Goal: Task Accomplishment & Management: Manage account settings

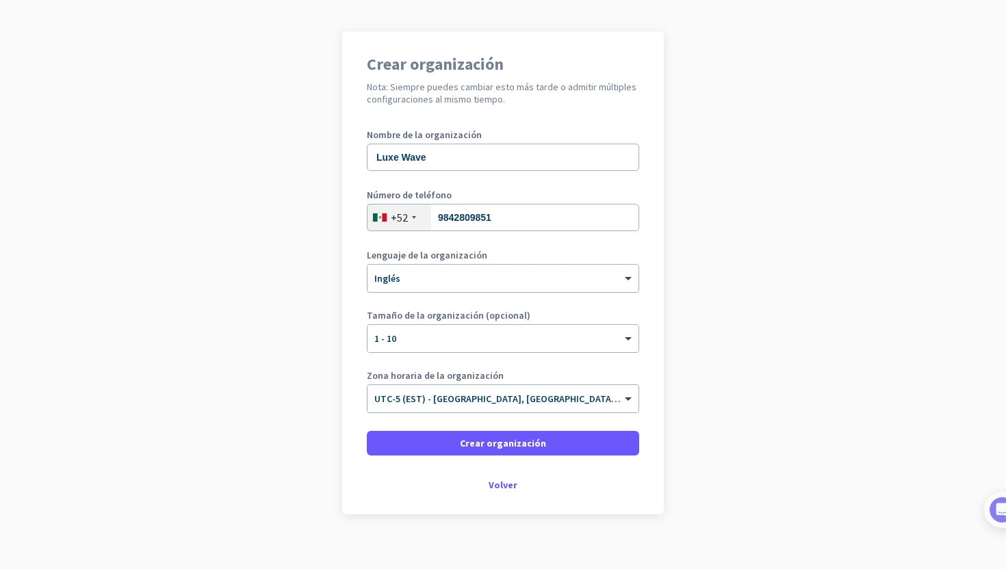
scroll to position [83, 0]
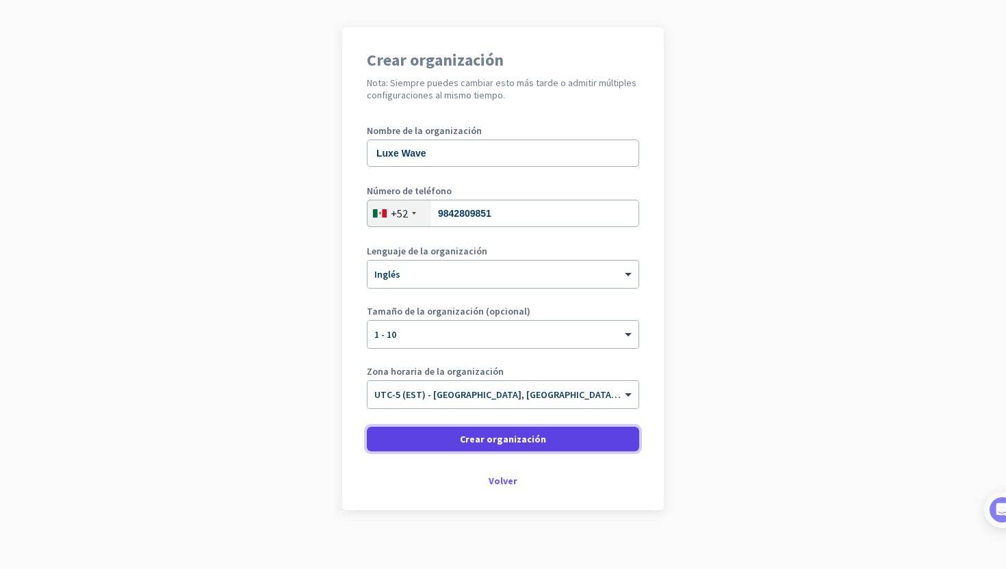
click at [536, 438] on font "Crear organización" at bounding box center [503, 439] width 86 height 12
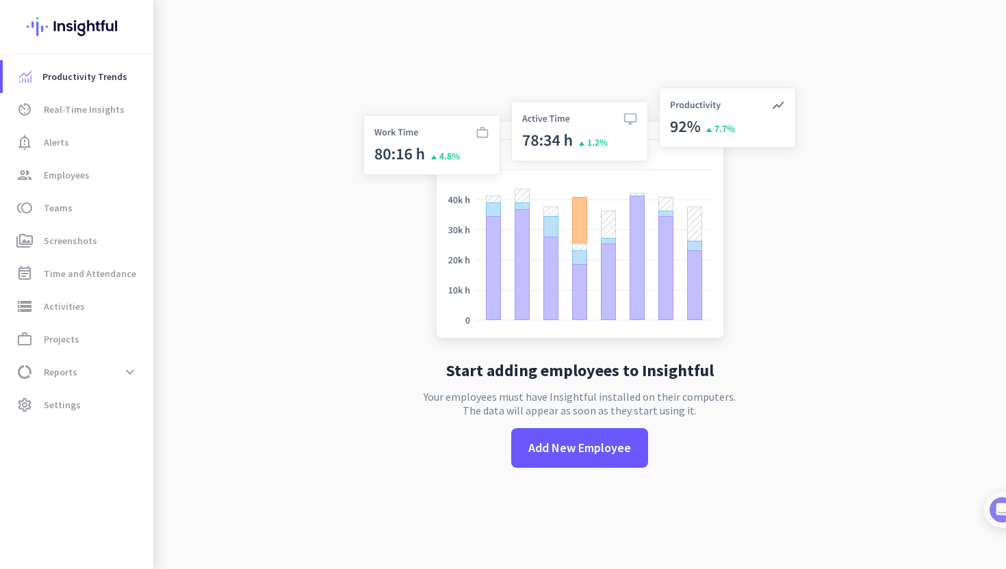
click at [539, 440] on div "Start adding employees to Insightful Your employees must have Insightful instal…" at bounding box center [579, 284] width 453 height 569
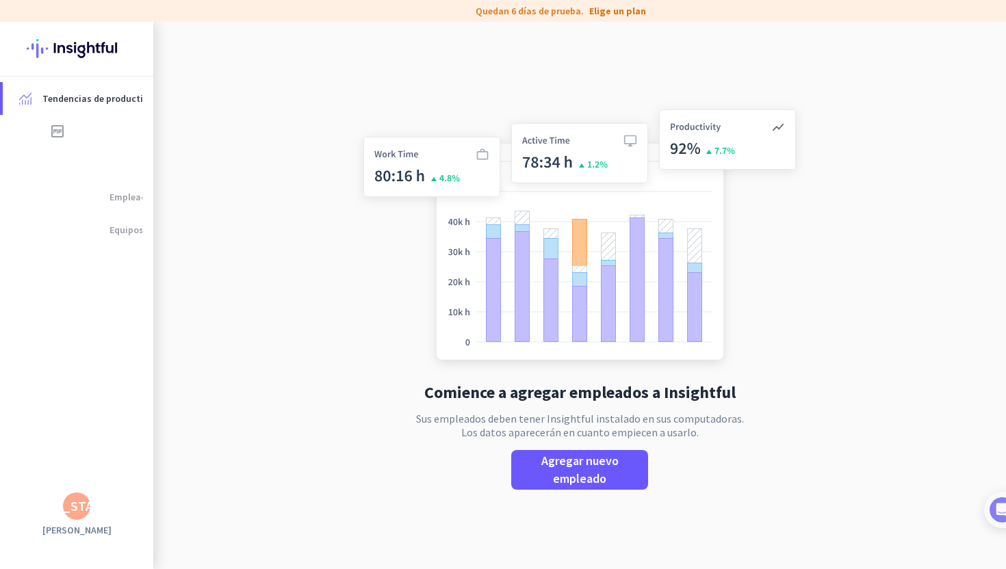
click at [458, 458] on div "Comience a agregar empleados a Insightful Sus empleados deben tener Insightful …" at bounding box center [579, 306] width 453 height 569
click at [610, 467] on font "Agregar nuevo empleado" at bounding box center [579, 470] width 77 height 34
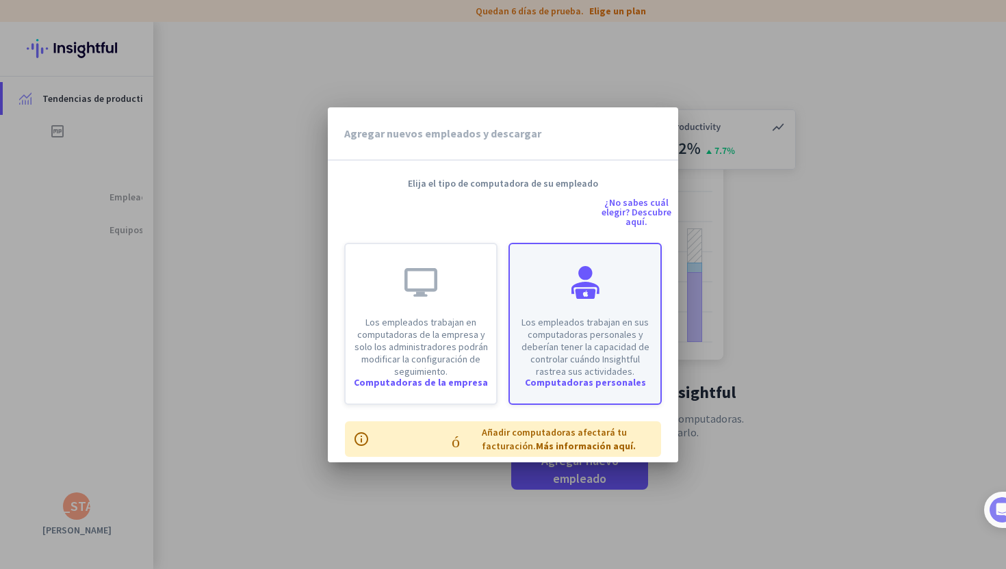
click at [611, 359] on font "Los empleados trabajan en sus computadoras personales y deberían tener la capac…" at bounding box center [585, 347] width 128 height 62
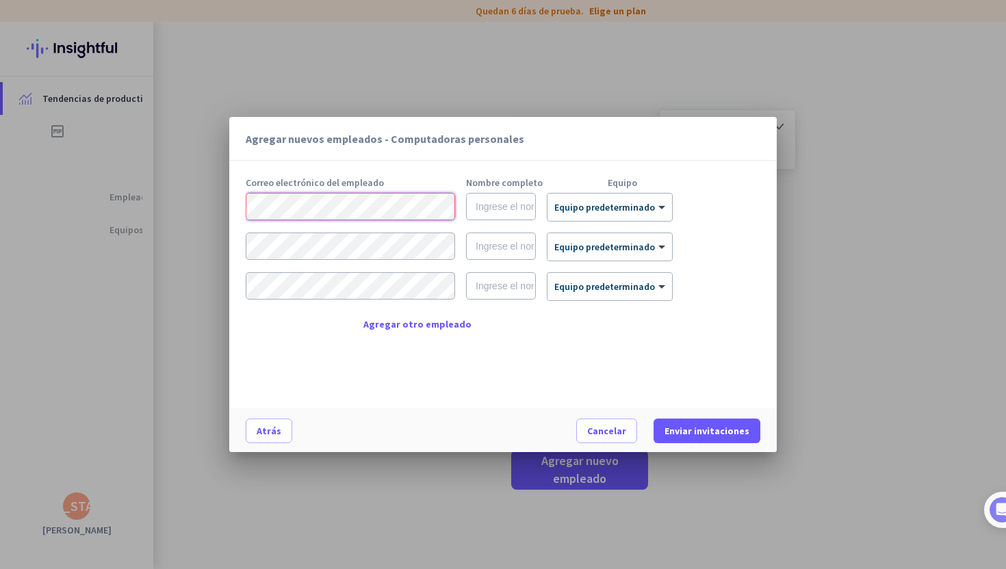
click at [0, 569] on com-1password-button at bounding box center [0, 569] width 0 height 0
click at [221, 200] on div "Agregar nuevos empleados - Computadoras personales cerca Correo electrónico del…" at bounding box center [503, 284] width 1006 height 569
click at [509, 213] on input "text" at bounding box center [501, 206] width 70 height 27
type input "Rica"
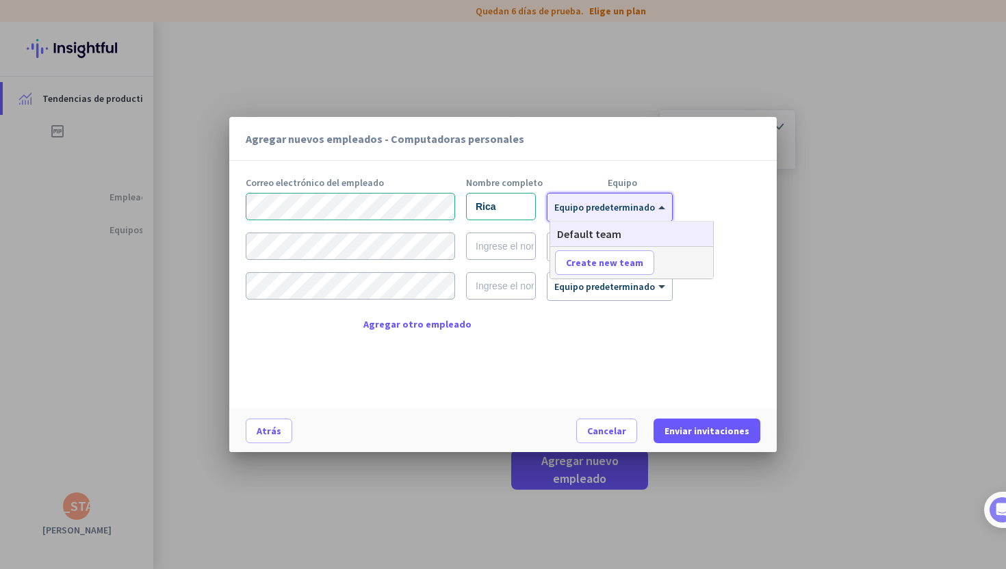
click at [596, 209] on font "Equipo predeterminado" at bounding box center [604, 207] width 101 height 12
click at [630, 260] on font "Crear nuevo equipo" at bounding box center [610, 263] width 88 height 12
click at [630, 260] on input "text" at bounding box center [605, 262] width 101 height 25
paste input "Virtual Assistants"
type input "Virtual Assistants"
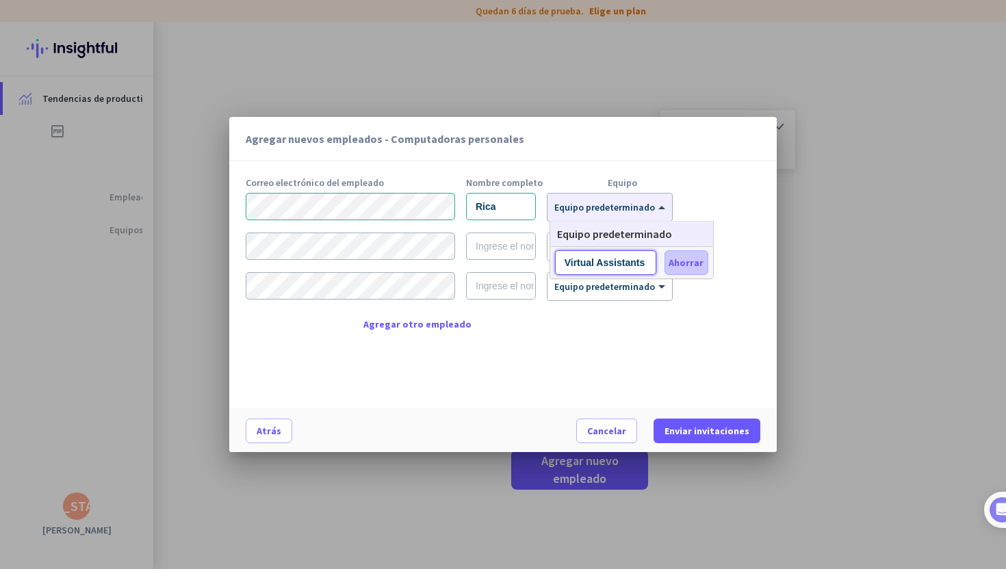
click at [688, 261] on font "Ahorrar" at bounding box center [685, 263] width 35 height 12
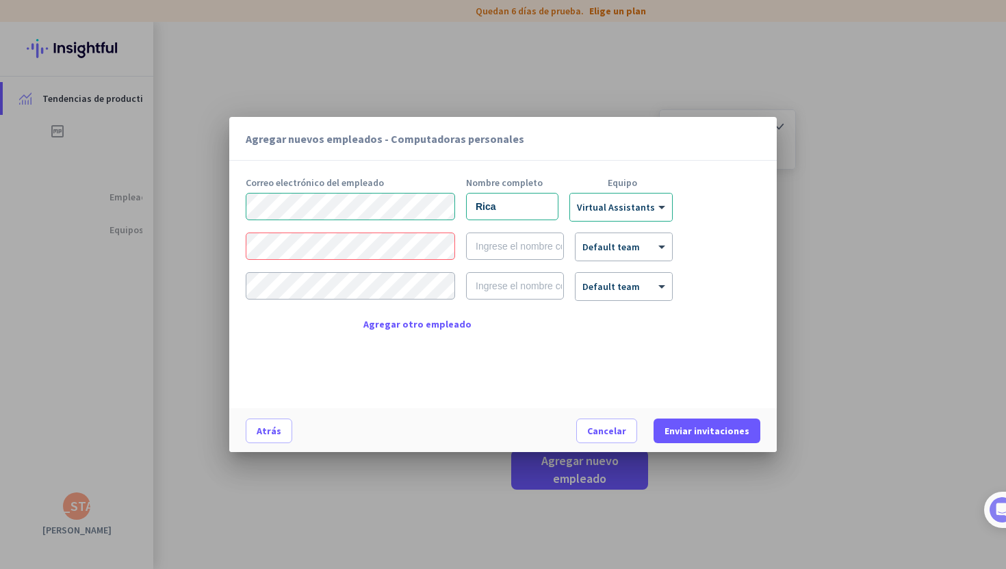
click at [456, 225] on form "Rica × Virtual Assistants claro × Default team claro × Default team claro" at bounding box center [503, 252] width 514 height 119
click at [457, 225] on form "Rica × Virtual Assistants claro × Default team claro × Default team claro" at bounding box center [503, 252] width 514 height 119
click at [510, 330] on div "Correo electrónico del empleado Nombre completo Equipo Rica × Virtual Assistant…" at bounding box center [508, 286] width 525 height 217
